Goal: Navigation & Orientation: Go to known website

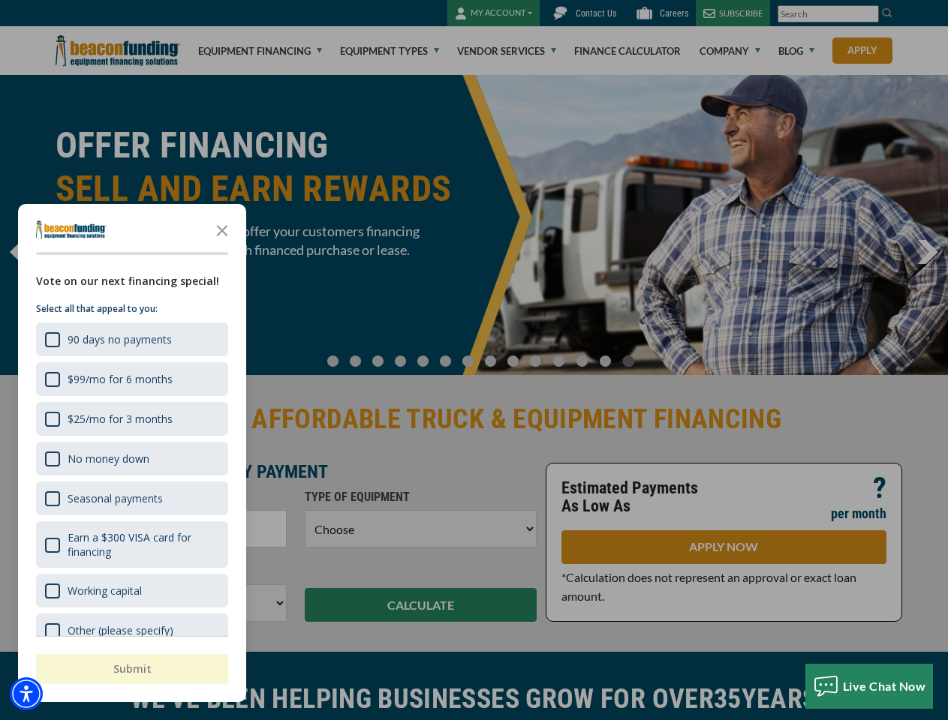
click at [474, 360] on div at bounding box center [474, 360] width 948 height 720
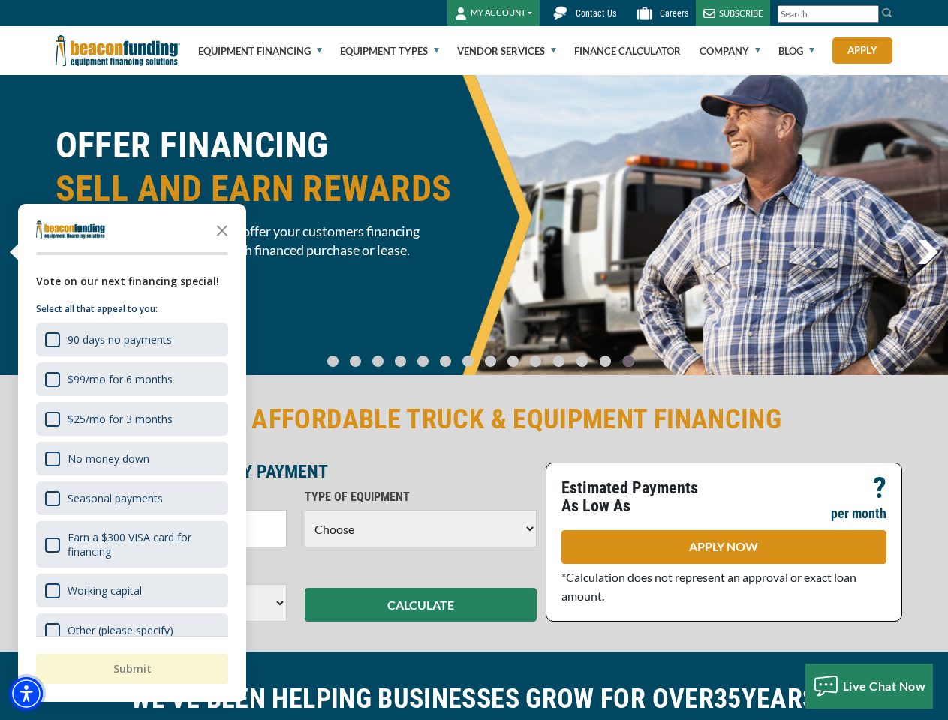
click at [26, 694] on img "Accessibility Menu" at bounding box center [26, 694] width 33 height 33
click at [474, 360] on body "Skip to main content Enable accessibility for low vision Open the accessibility…" at bounding box center [474, 360] width 948 height 720
click at [222, 230] on body "Skip to main content Enable accessibility for low vision Open the accessibility…" at bounding box center [474, 360] width 948 height 720
click at [131, 339] on body "Skip to main content Enable accessibility for low vision Open the accessibility…" at bounding box center [474, 360] width 948 height 720
click at [131, 379] on body "Skip to main content Enable accessibility for low vision Open the accessibility…" at bounding box center [474, 360] width 948 height 720
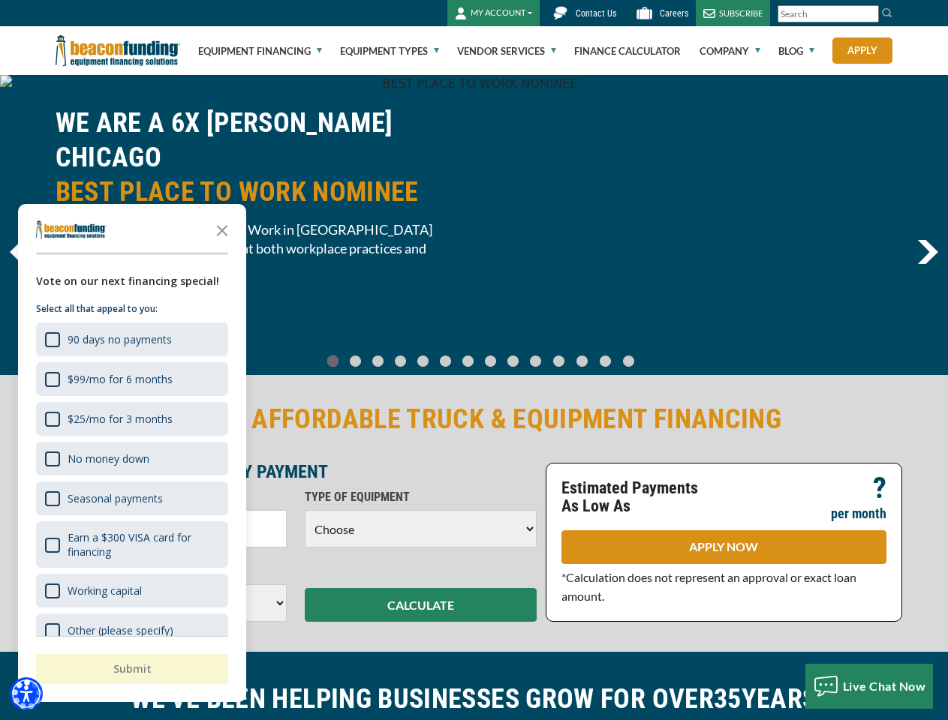
click at [131, 419] on body "Skip to main content Enable accessibility for low vision Open the accessibility…" at bounding box center [474, 360] width 948 height 720
